Goal: Navigation & Orientation: Understand site structure

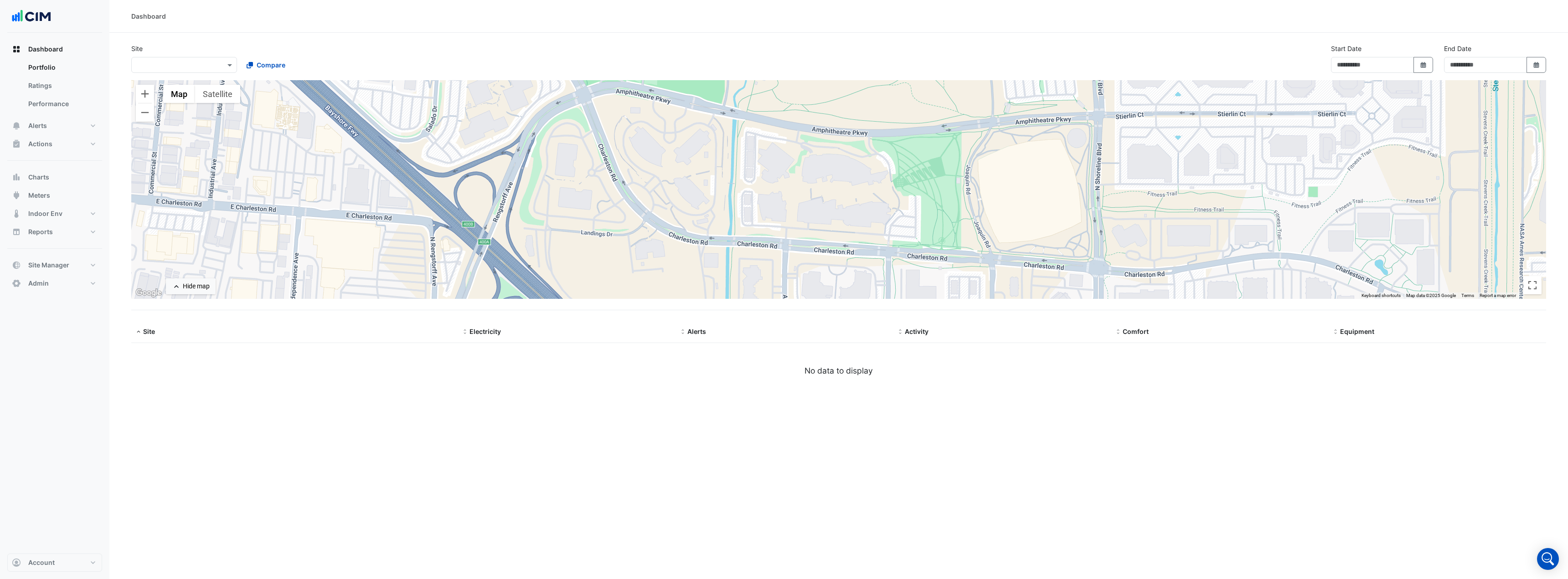
type input "**********"
click at [1550, 556] on icon "Open Intercom Messenger" at bounding box center [1548, 559] width 22 height 22
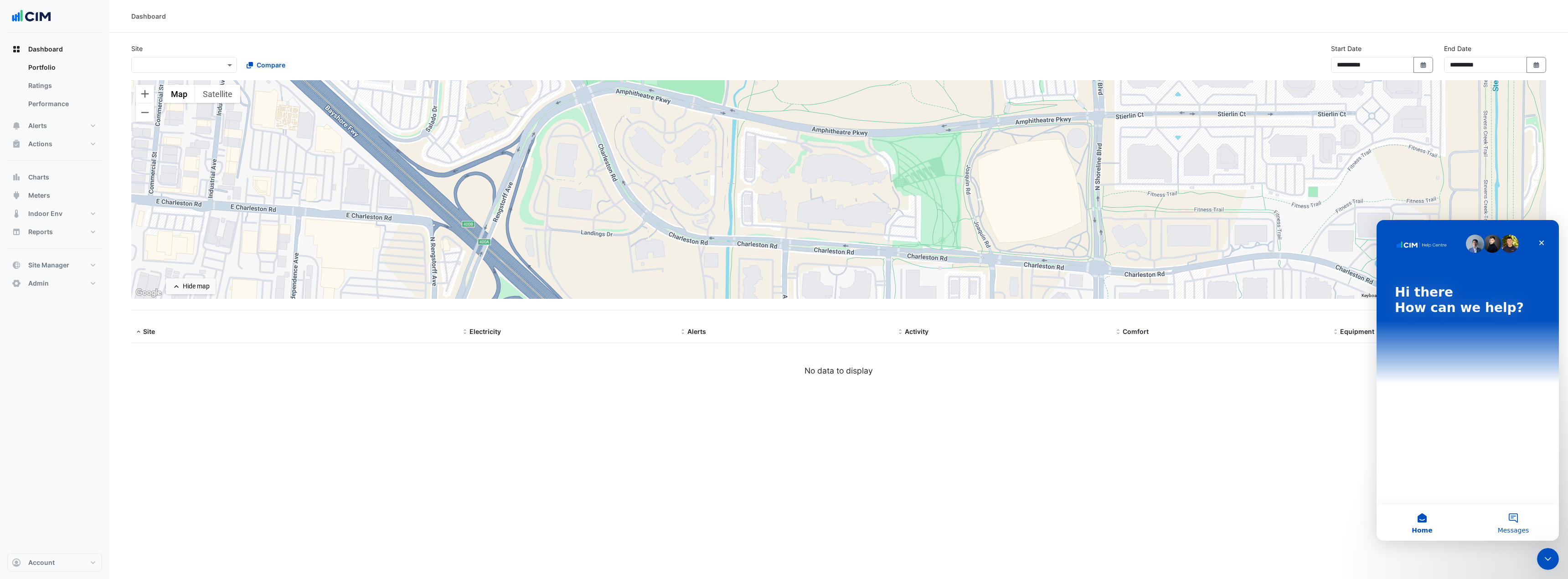
click at [1513, 516] on button "Messages" at bounding box center [1512, 522] width 91 height 36
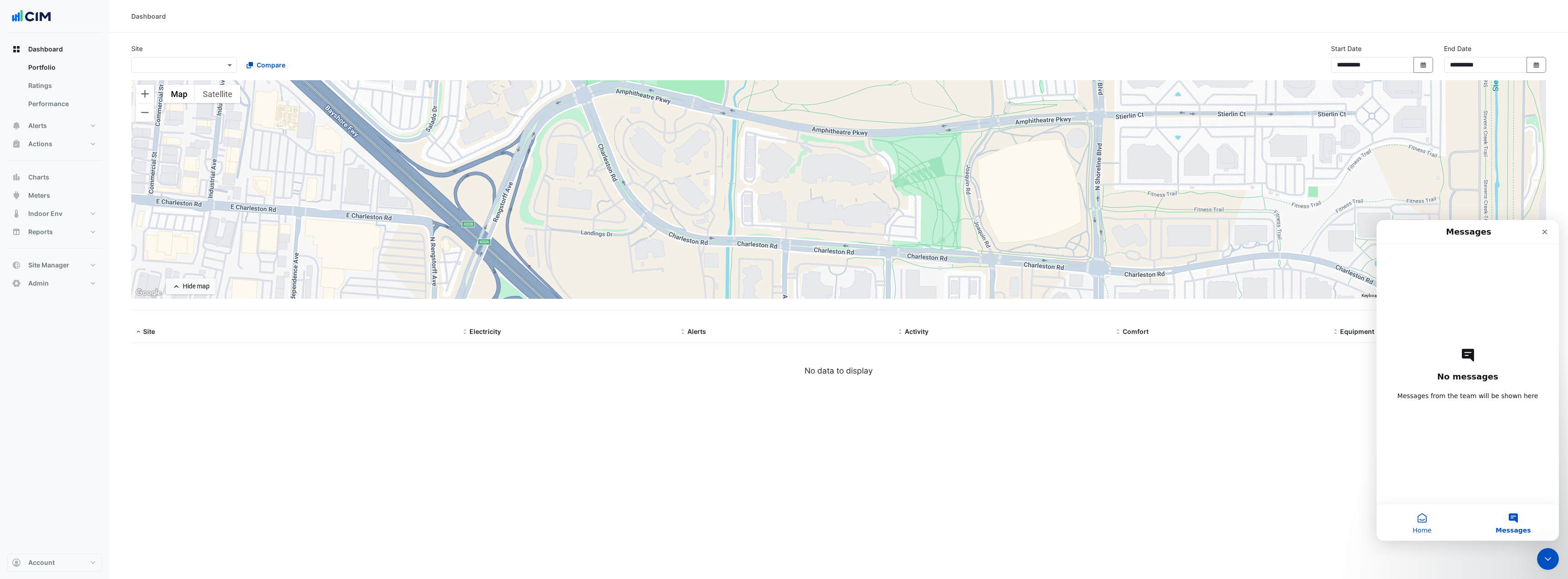
click at [1421, 527] on span "Home" at bounding box center [1422, 530] width 19 height 6
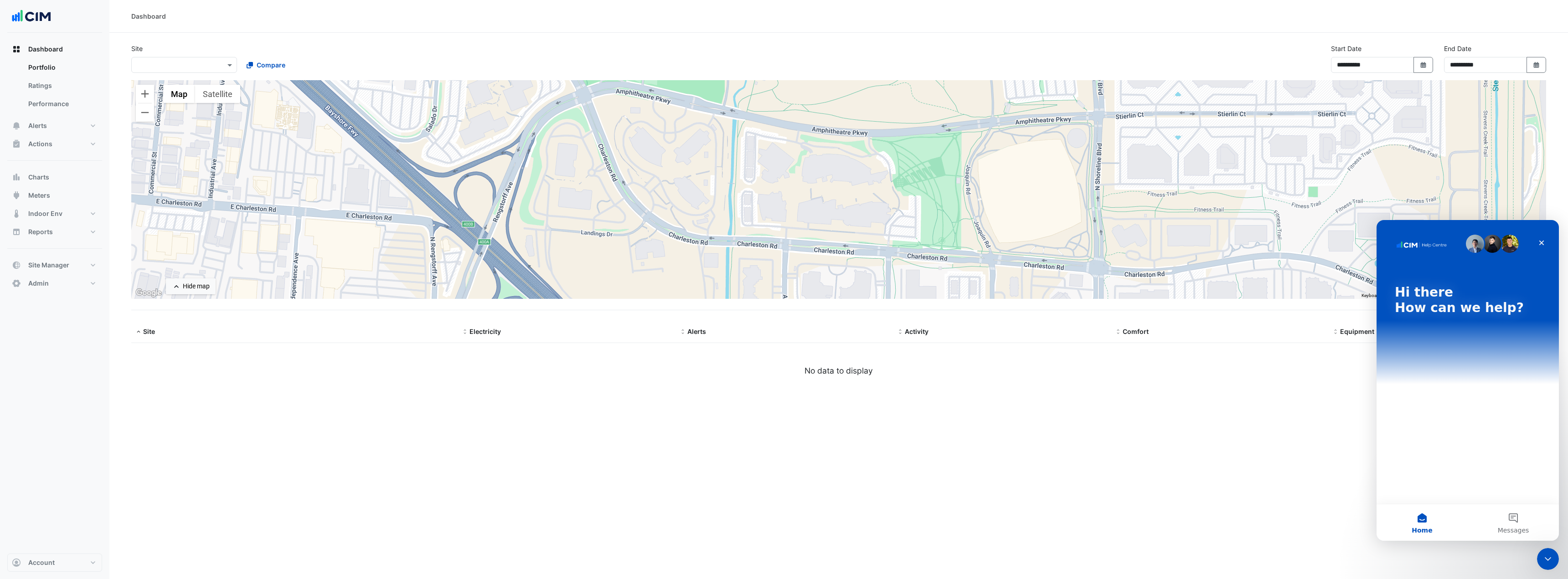
click at [1420, 320] on div "Hi there How can we help?" at bounding box center [1467, 302] width 164 height 164
click at [1421, 243] on img "Intercom messenger" at bounding box center [1422, 244] width 53 height 7
click at [1430, 241] on img "Intercom messenger" at bounding box center [1422, 244] width 53 height 7
click at [1515, 524] on button "Messages" at bounding box center [1512, 522] width 91 height 36
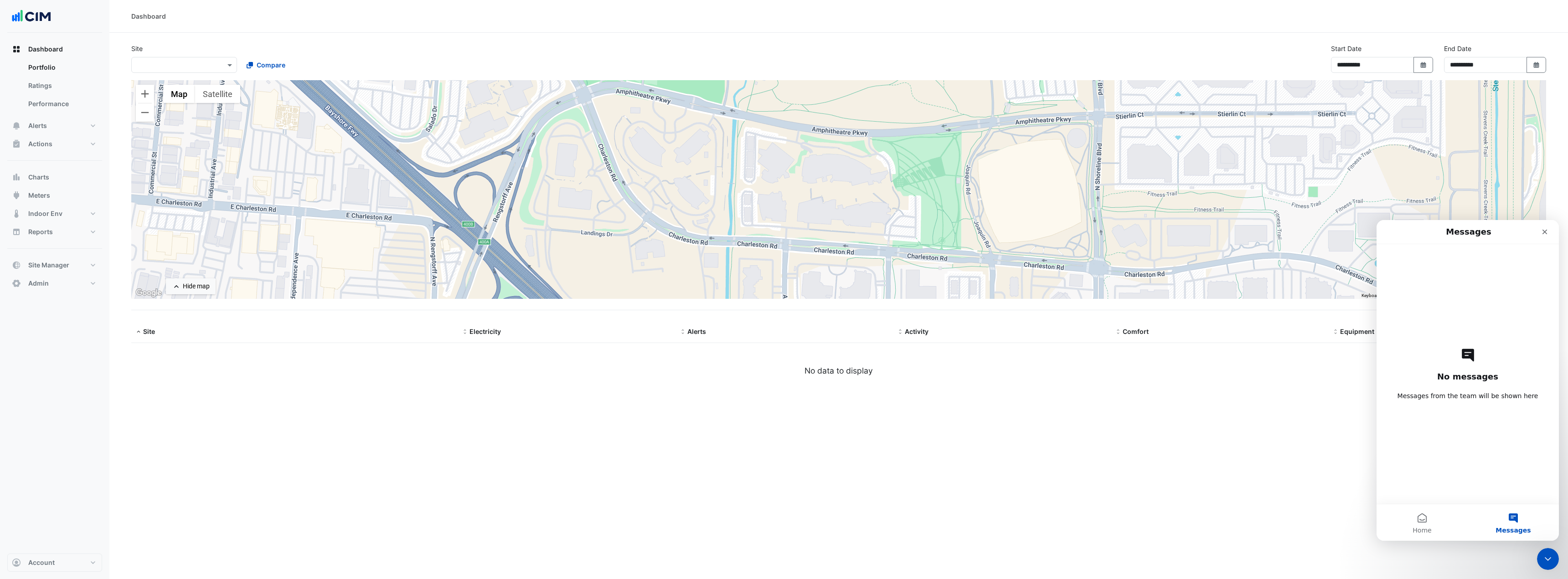
click at [1323, 523] on div "**********" at bounding box center [839, 289] width 1459 height 579
drag, startPoint x: 1543, startPoint y: 562, endPoint x: 3050, endPoint y: 1106, distance: 1602.2
click at [1542, 564] on div "Close Intercom Messenger" at bounding box center [1546, 557] width 22 height 22
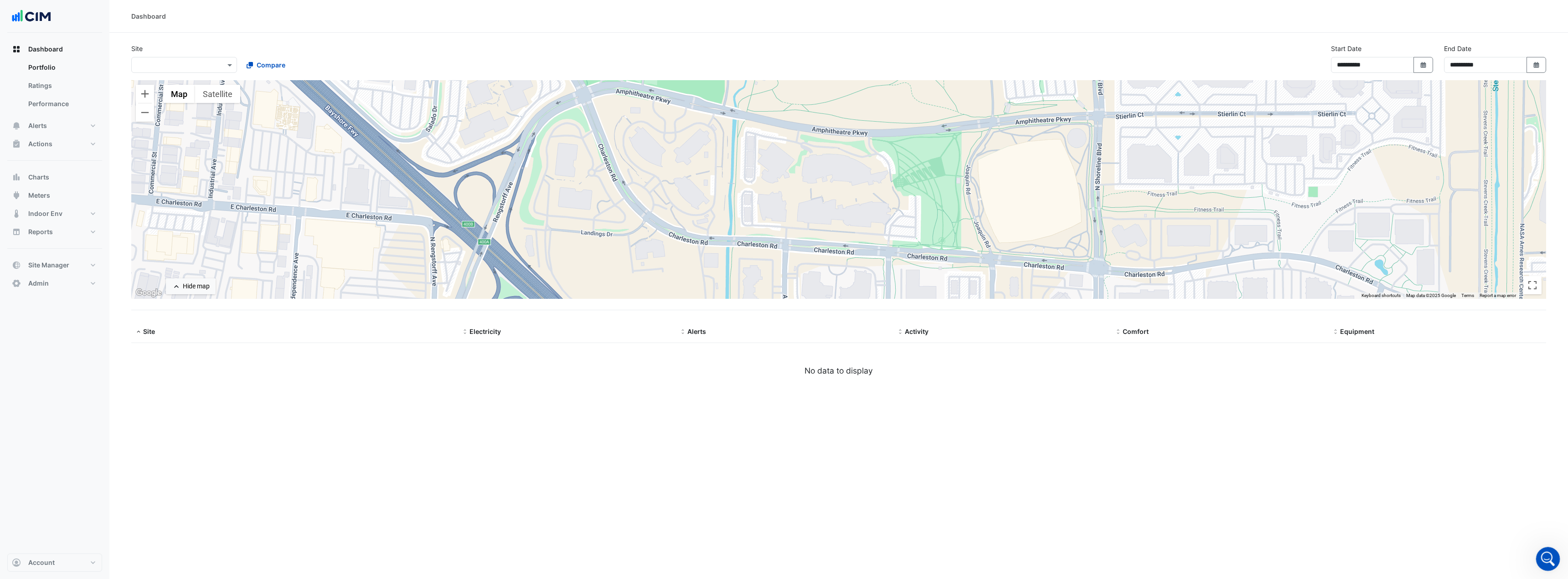
click at [1551, 561] on div "Open Intercom Messenger" at bounding box center [1547, 558] width 30 height 30
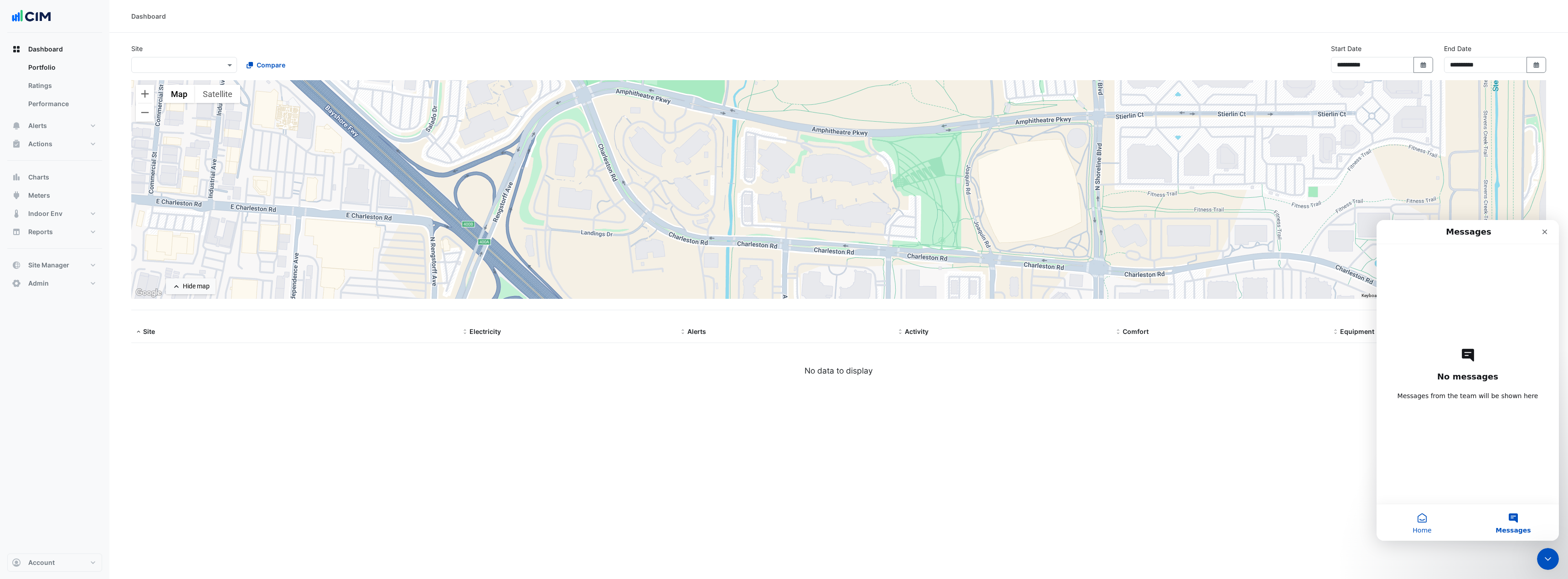
click at [1415, 523] on button "Home" at bounding box center [1422, 522] width 91 height 36
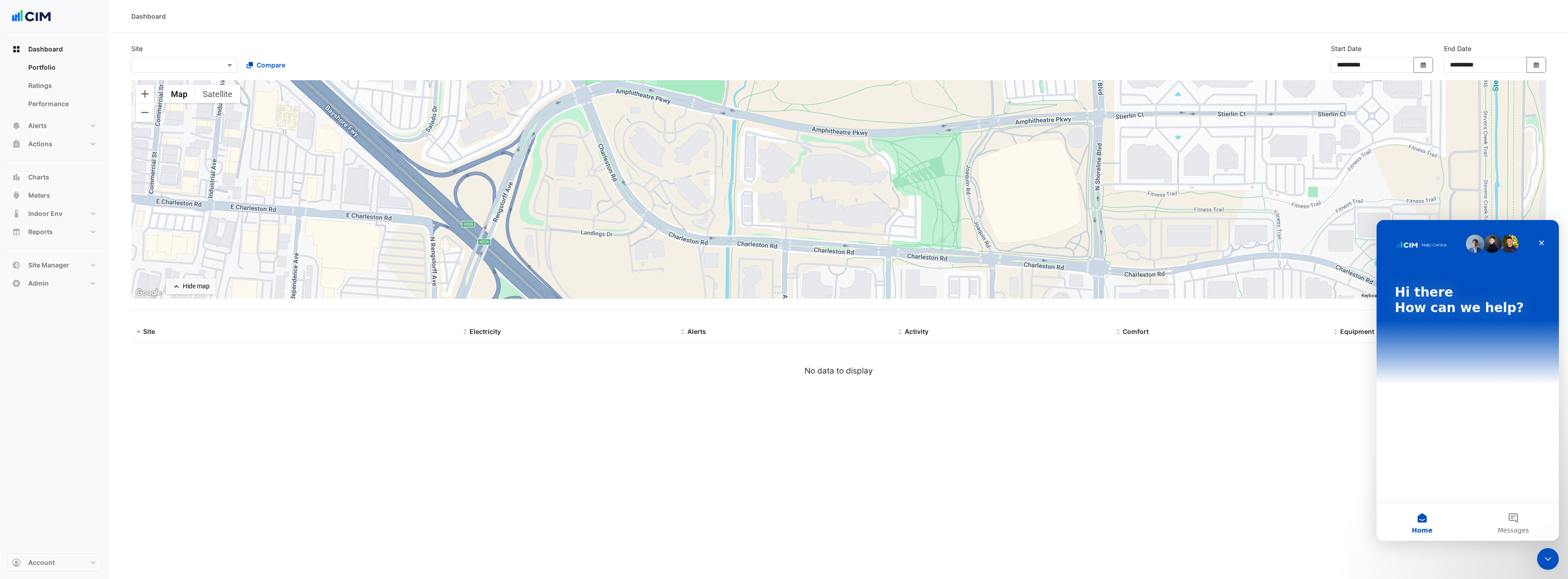
drag, startPoint x: 1427, startPoint y: 329, endPoint x: 1430, endPoint y: 333, distance: 5.0
click at [1427, 330] on div "Hi there How can we help?" at bounding box center [1467, 302] width 164 height 164
click at [1519, 518] on button "Messages" at bounding box center [1512, 522] width 91 height 36
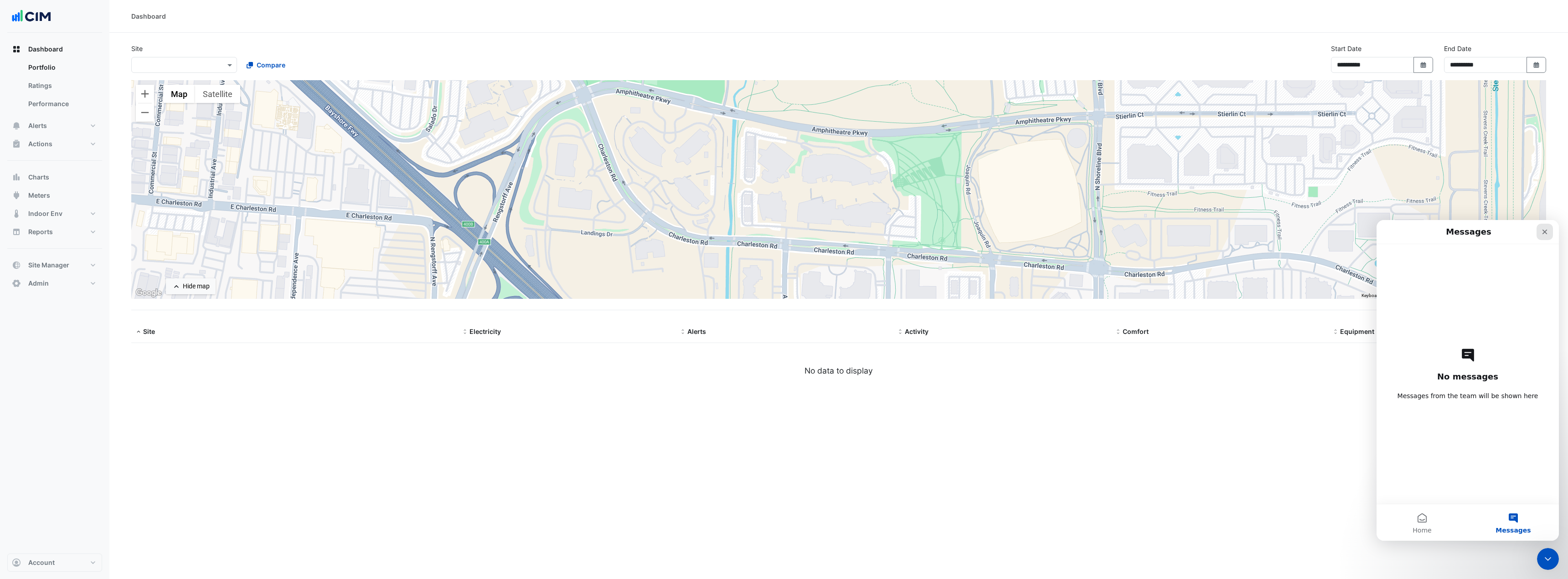
click at [1541, 234] on div "Close" at bounding box center [1544, 232] width 17 height 17
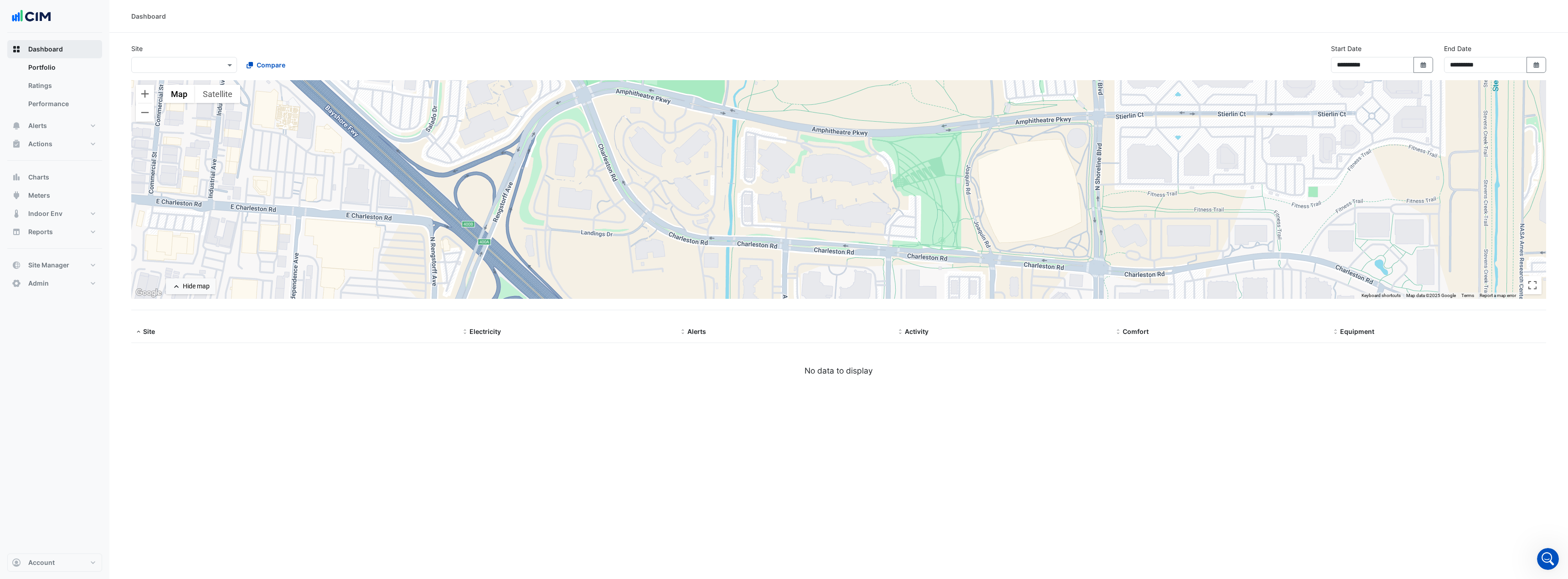
click at [55, 50] on span "Dashboard" at bounding box center [45, 49] width 34 height 9
click at [51, 48] on span "Dashboard" at bounding box center [45, 49] width 34 height 9
click at [55, 67] on link "Portfolio" at bounding box center [62, 67] width 81 height 19
click at [55, 64] on link "Portfolio" at bounding box center [62, 67] width 81 height 19
click at [46, 84] on link "Ratings" at bounding box center [62, 85] width 81 height 19
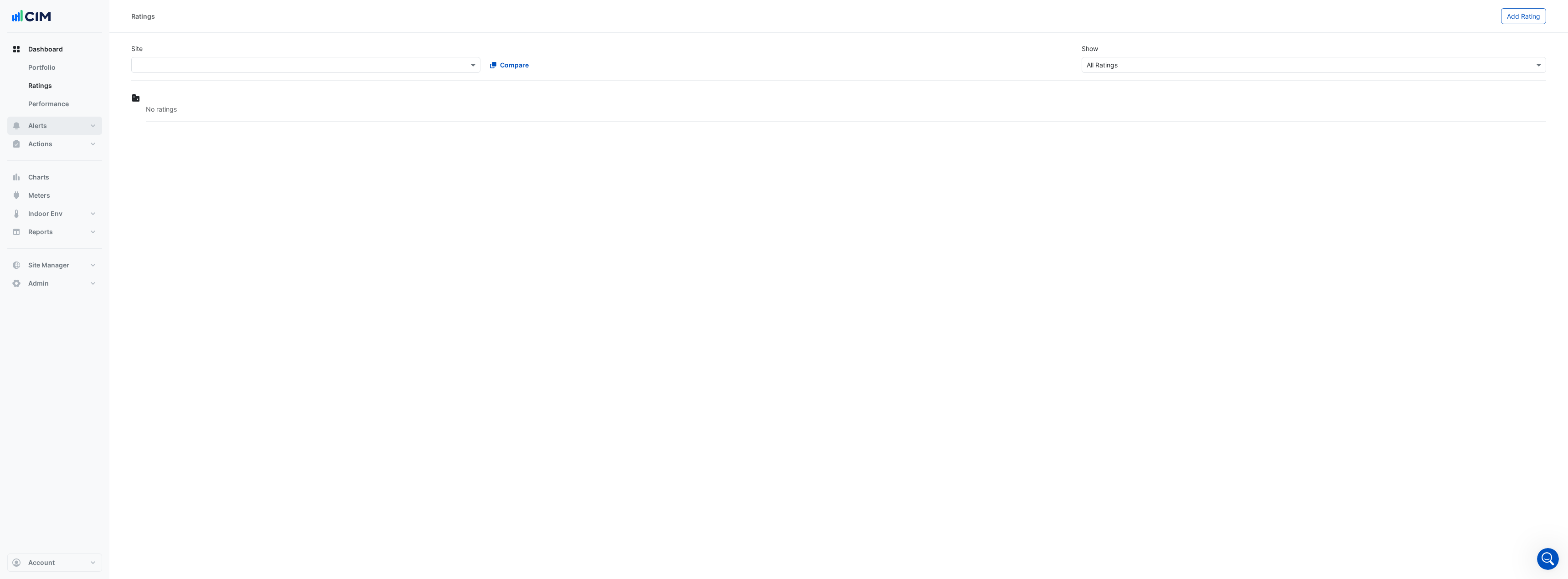
click at [43, 121] on span "Alerts" at bounding box center [37, 125] width 19 height 9
click at [40, 145] on span "Actions" at bounding box center [40, 144] width 24 height 9
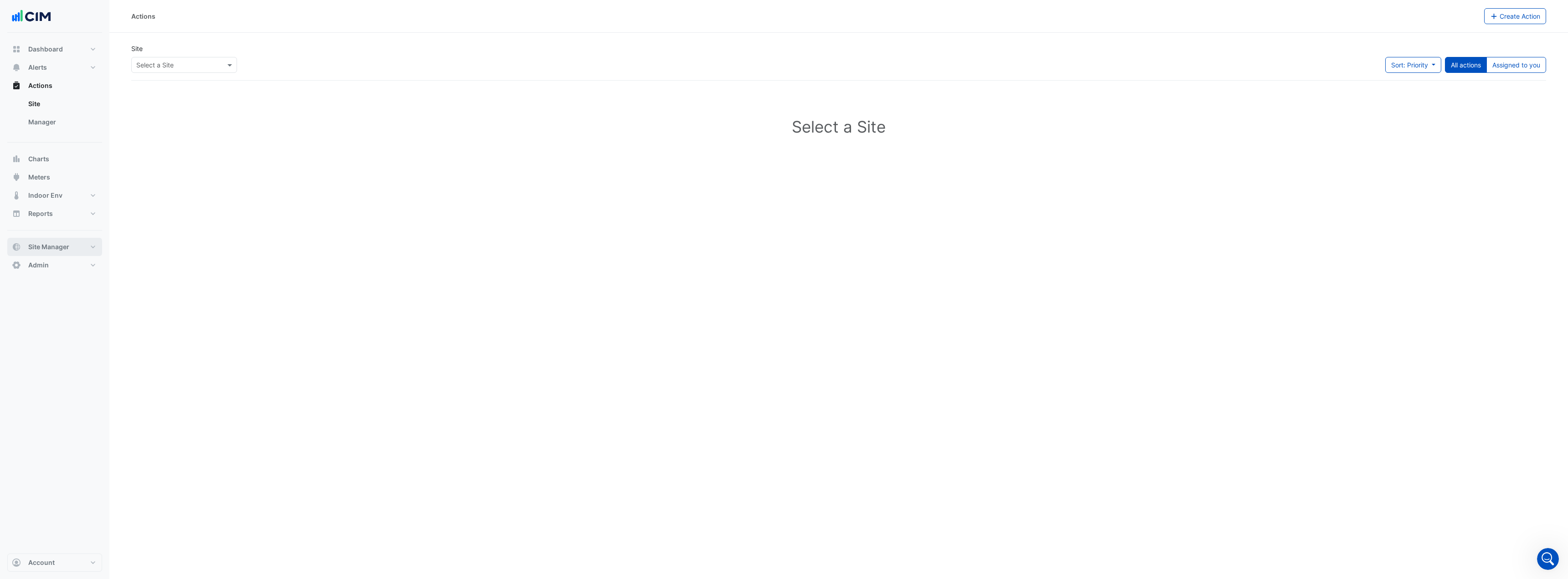
click at [46, 247] on span "Site Manager" at bounding box center [49, 247] width 41 height 9
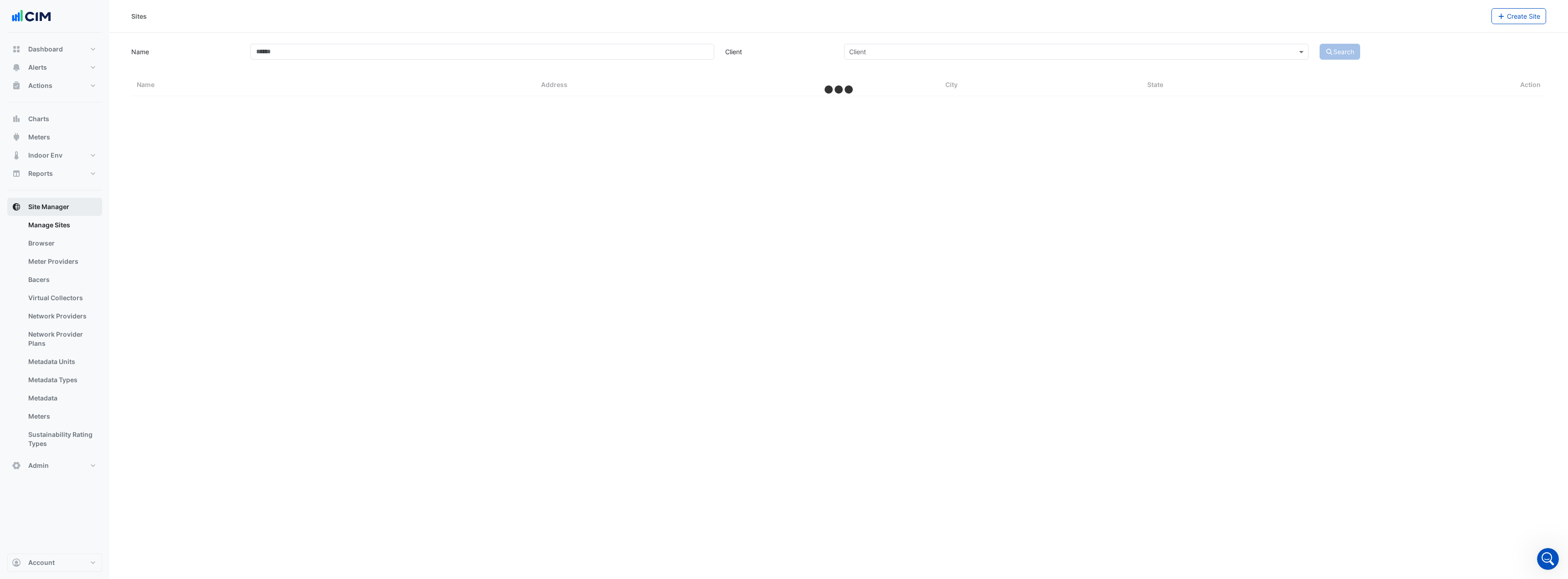
select select "***"
